Goal: Check status: Check status

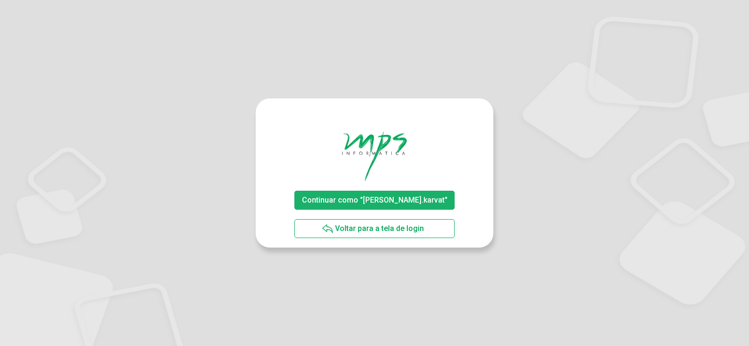
click at [364, 199] on span "Continuar como "patrick.karvat"" at bounding box center [375, 199] width 146 height 9
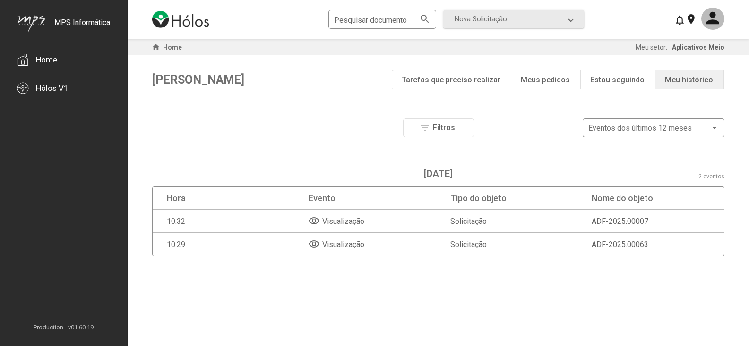
click at [321, 223] on div "visibility Visualização" at bounding box center [337, 220] width 56 height 11
click at [315, 221] on mat-icon "visibility" at bounding box center [314, 220] width 11 height 11
click at [329, 220] on span "Visualização" at bounding box center [343, 221] width 42 height 9
click at [464, 228] on mat-cell "Solicitação" at bounding box center [510, 220] width 118 height 23
drag, startPoint x: 519, startPoint y: 225, endPoint x: 608, endPoint y: 225, distance: 89.8
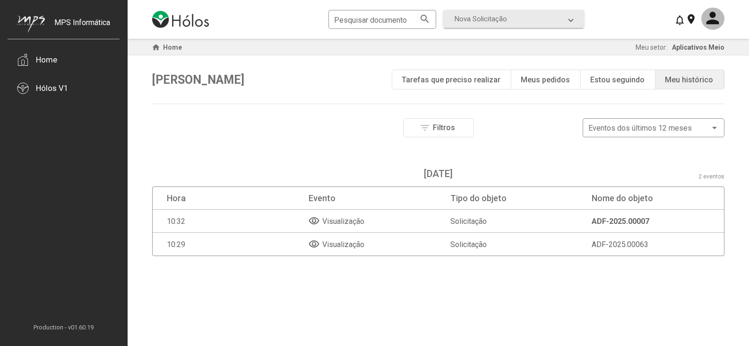
click at [558, 225] on mat-cell "Solicitação" at bounding box center [510, 220] width 118 height 23
click at [608, 225] on span "ADF-2025.00007" at bounding box center [621, 221] width 58 height 9
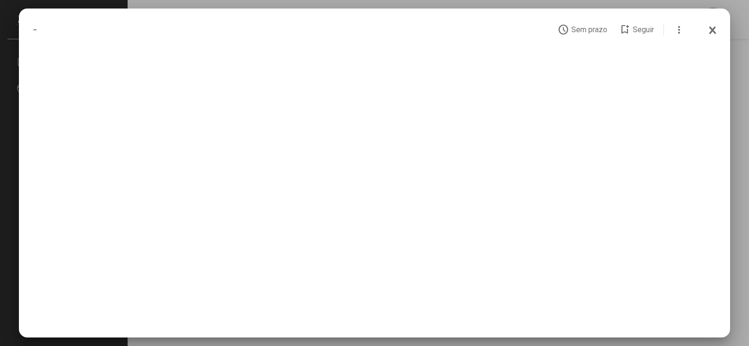
click at [606, 226] on div at bounding box center [375, 185] width 684 height 274
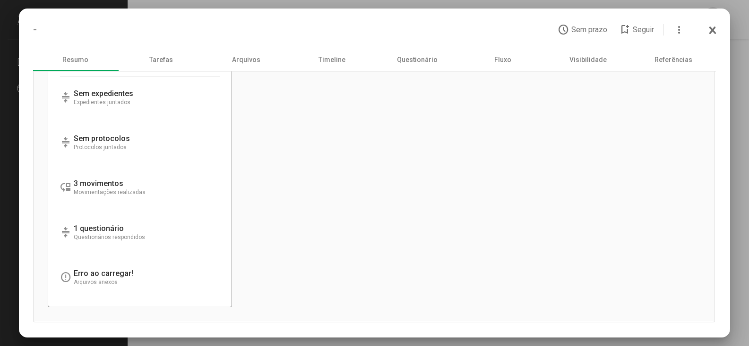
scroll to position [22, 0]
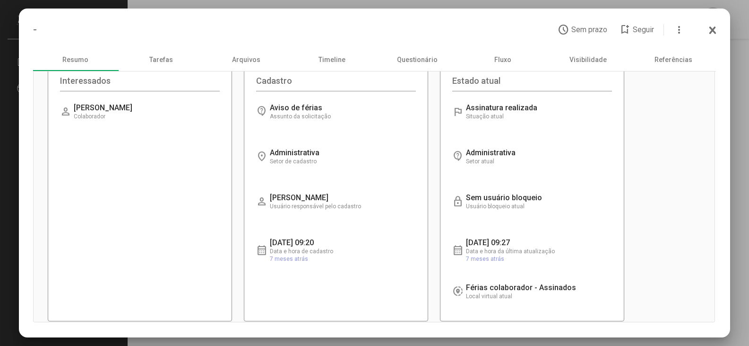
drag, startPoint x: 148, startPoint y: 74, endPoint x: 153, endPoint y: 63, distance: 12.1
click at [149, 72] on div "Interessados Carregando informações... Interessados Interessados Confira a list…" at bounding box center [140, 192] width 184 height 258
click at [153, 63] on div "Tarefas" at bounding box center [161, 59] width 86 height 23
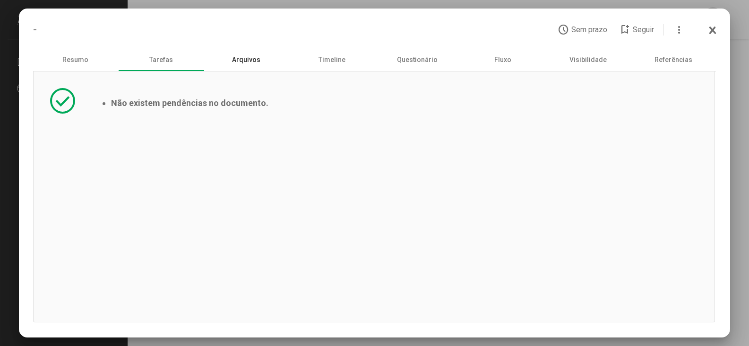
click at [259, 61] on div "Arquivos" at bounding box center [247, 59] width 86 height 23
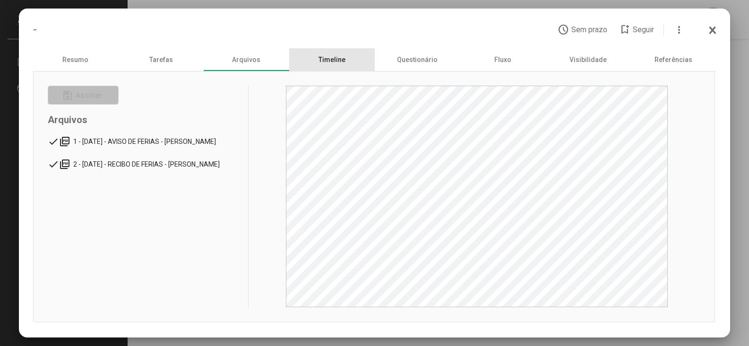
click at [344, 59] on div "Timeline" at bounding box center [332, 59] width 86 height 23
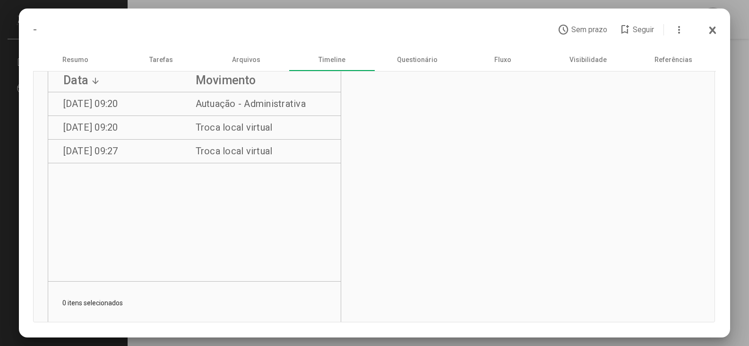
scroll to position [292, 0]
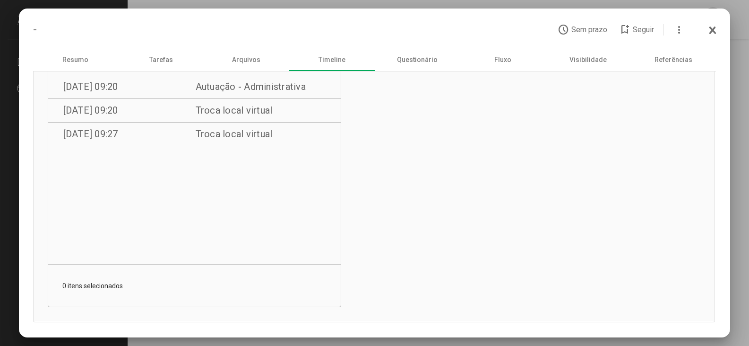
drag, startPoint x: 97, startPoint y: 86, endPoint x: 87, endPoint y: 192, distance: 106.9
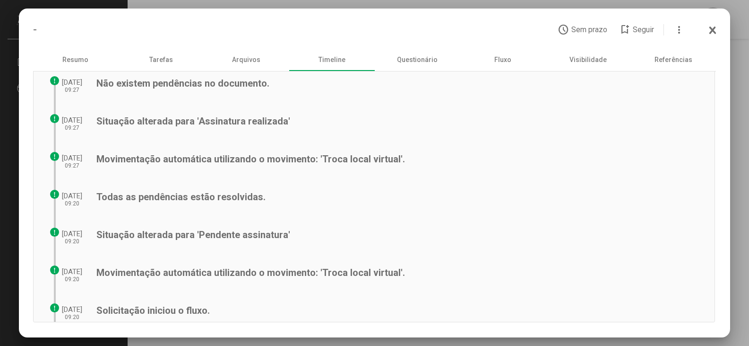
scroll to position [0, 0]
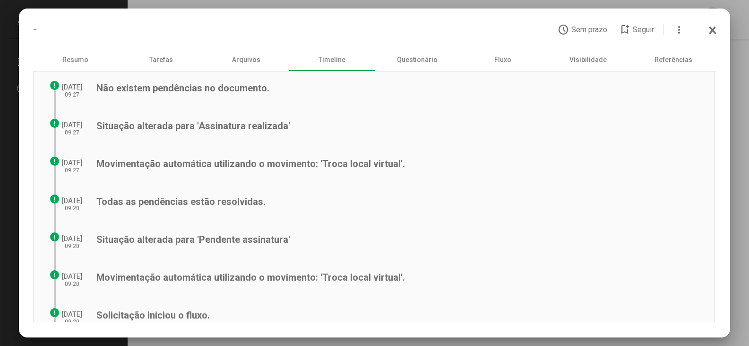
drag, startPoint x: 179, startPoint y: 178, endPoint x: 188, endPoint y: 116, distance: 63.0
click at [713, 33] on icon at bounding box center [713, 30] width 8 height 9
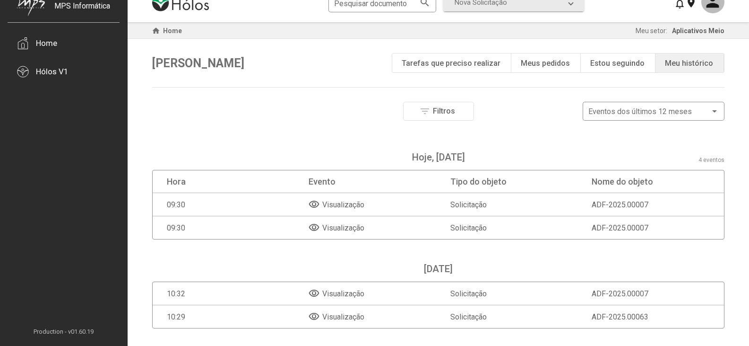
scroll to position [21, 0]
